Goal: Task Accomplishment & Management: Complete application form

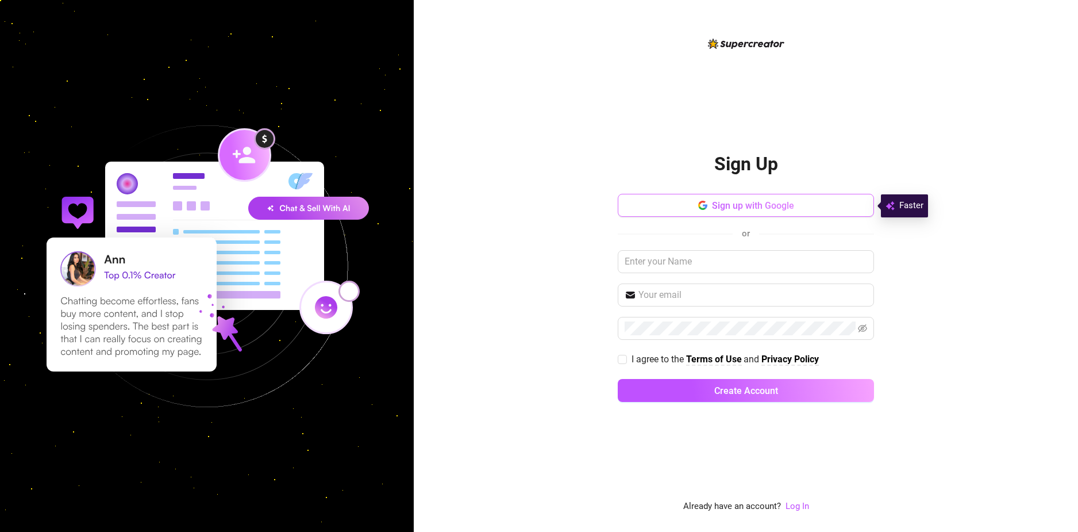
click at [703, 212] on button "Sign up with Google" at bounding box center [746, 205] width 256 height 23
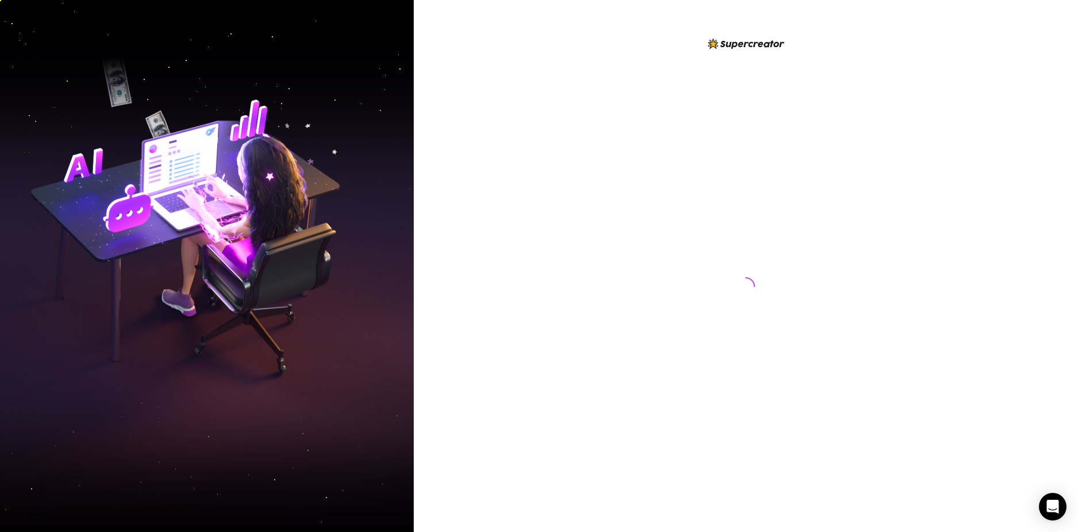
click at [742, 210] on div at bounding box center [746, 281] width 18 height 464
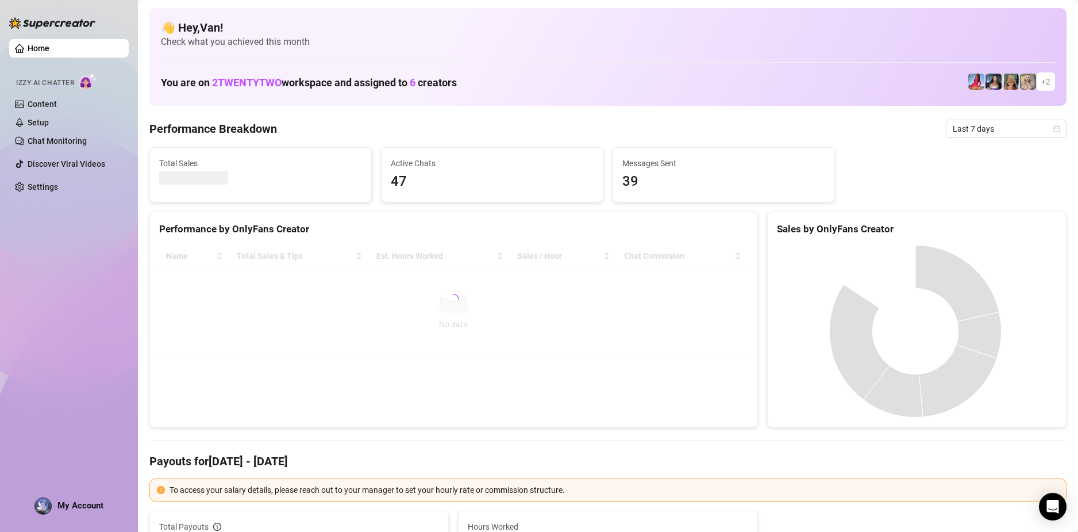
click at [36, 26] on img at bounding box center [52, 22] width 86 height 11
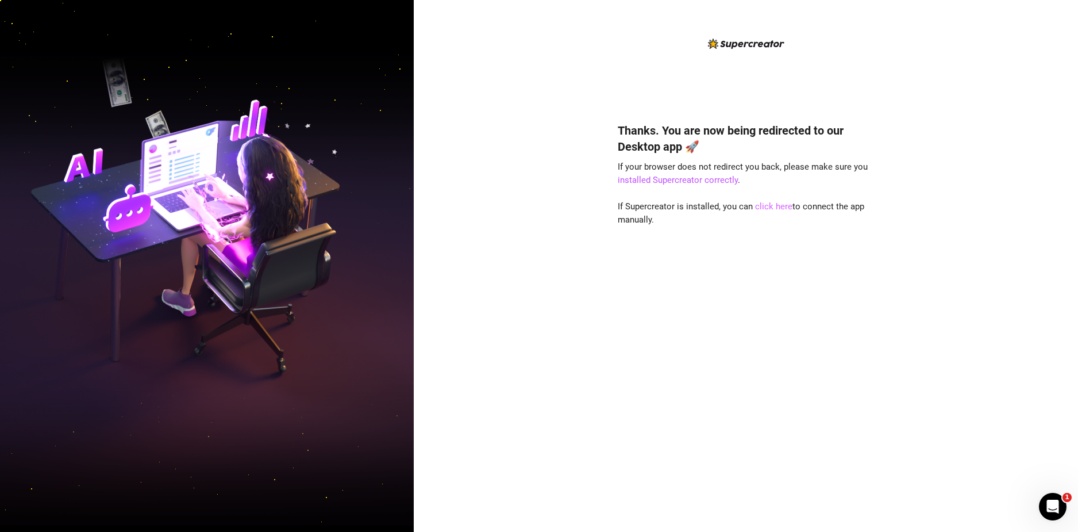
click at [772, 205] on link "click here" at bounding box center [773, 206] width 37 height 10
click at [760, 207] on link "click here" at bounding box center [773, 206] width 37 height 10
